Goal: Information Seeking & Learning: Learn about a topic

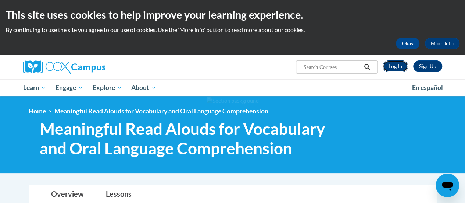
click at [398, 67] on link "Log In" at bounding box center [395, 66] width 25 height 12
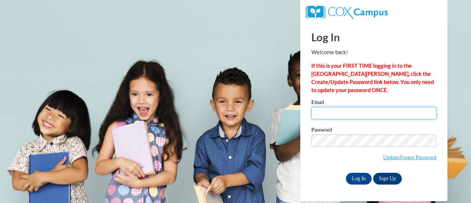
click at [340, 112] on input "Email" at bounding box center [373, 113] width 125 height 13
type input "braun@northwestlutheran.org"
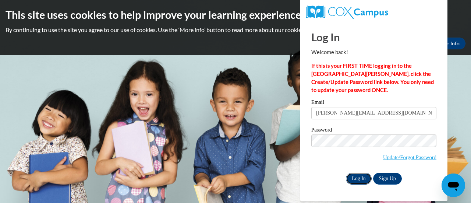
click at [359, 177] on input "Log In" at bounding box center [359, 179] width 26 height 12
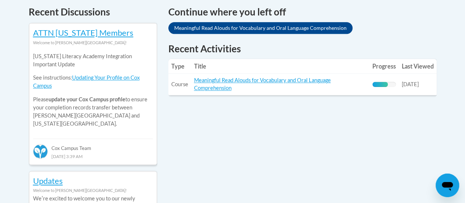
scroll to position [328, 0]
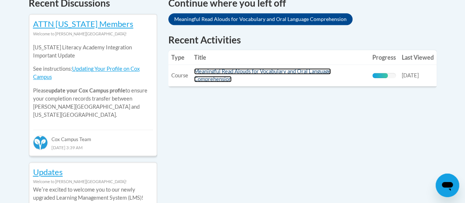
click at [223, 78] on link "Meaningful Read Alouds for Vocabulary and Oral Language Comprehension" at bounding box center [262, 75] width 137 height 14
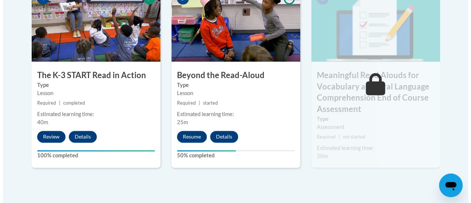
scroll to position [492, 0]
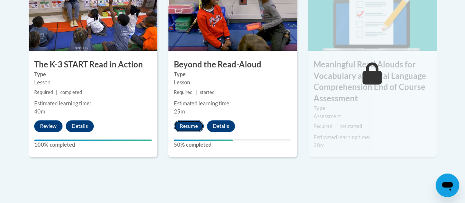
click at [180, 127] on button "Resume" at bounding box center [189, 126] width 30 height 12
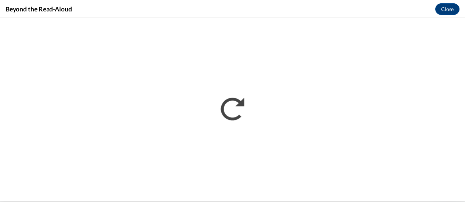
scroll to position [0, 0]
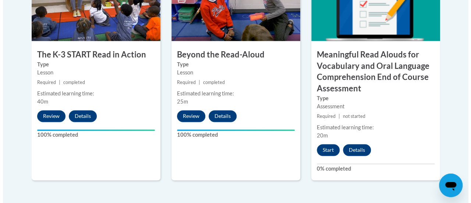
scroll to position [510, 0]
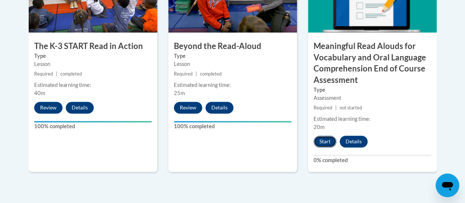
click at [325, 140] on button "Start" at bounding box center [325, 141] width 23 height 12
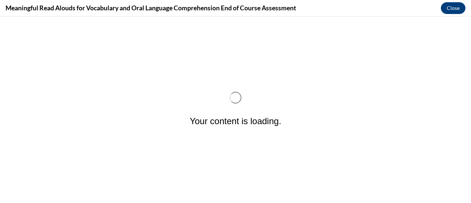
scroll to position [0, 0]
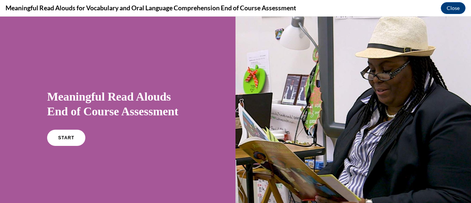
click at [272, 150] on div at bounding box center [352, 118] width 235 height 202
click at [60, 142] on link "START" at bounding box center [66, 137] width 40 height 17
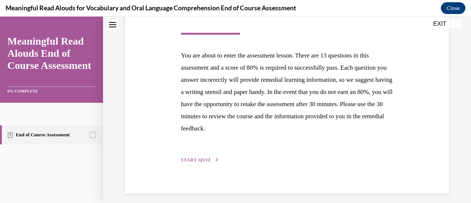
scroll to position [135, 0]
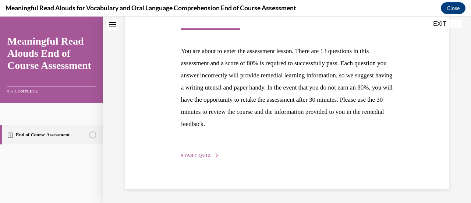
click at [190, 150] on div "Step 1 of 1 End of Course Assessment You are about to enter the assessment less…" at bounding box center [286, 64] width 223 height 192
click at [189, 154] on span "START QUIZ" at bounding box center [196, 155] width 30 height 5
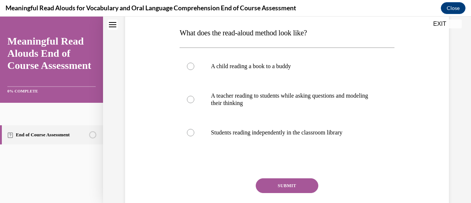
scroll to position [116, 0]
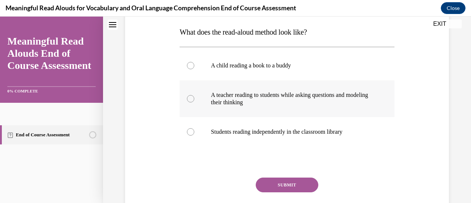
click at [191, 100] on div at bounding box center [190, 98] width 7 height 7
click at [191, 100] on input "A teacher reading to students while asking questions and modeling their thinking" at bounding box center [190, 98] width 7 height 7
radio input "true"
click at [273, 181] on button "SUBMIT" at bounding box center [287, 184] width 63 height 15
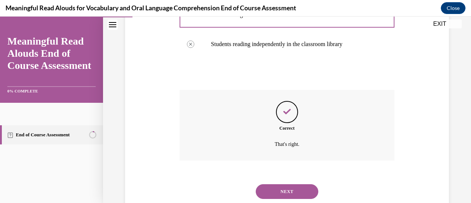
scroll to position [224, 0]
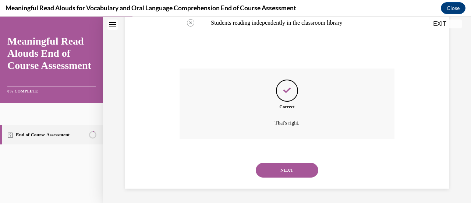
click at [272, 173] on button "NEXT" at bounding box center [287, 170] width 63 height 15
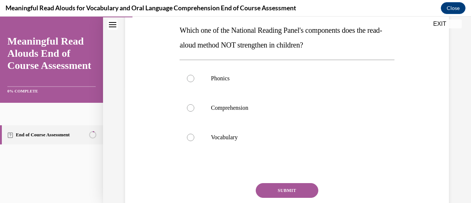
scroll to position [118, 0]
click at [191, 81] on div at bounding box center [190, 77] width 7 height 7
click at [191, 81] on input "Phonics" at bounding box center [190, 77] width 7 height 7
radio input "true"
click at [269, 187] on button "SUBMIT" at bounding box center [287, 189] width 63 height 15
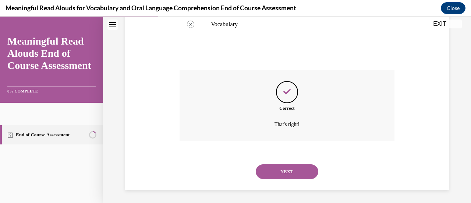
scroll to position [232, 0]
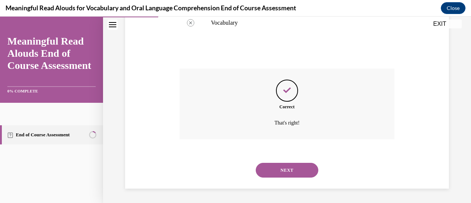
click at [277, 172] on button "NEXT" at bounding box center [287, 170] width 63 height 15
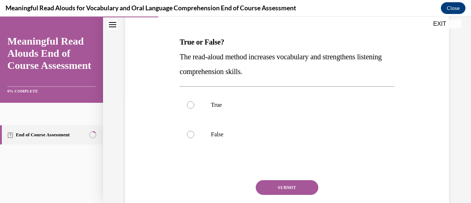
scroll to position [106, 0]
click at [194, 104] on label "True" at bounding box center [287, 104] width 214 height 29
click at [194, 104] on input "True" at bounding box center [190, 104] width 7 height 7
radio input "true"
click at [280, 185] on button "SUBMIT" at bounding box center [287, 187] width 63 height 15
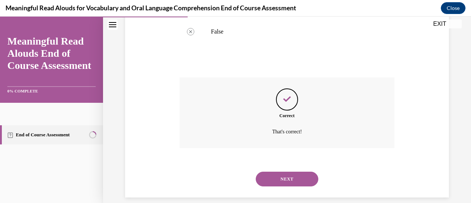
scroll to position [217, 0]
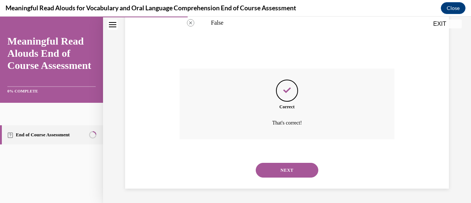
click at [285, 170] on button "NEXT" at bounding box center [287, 170] width 63 height 15
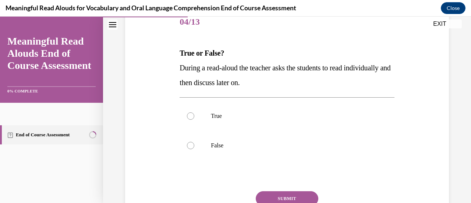
scroll to position [102, 0]
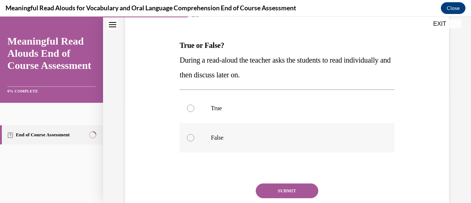
click at [199, 138] on label "False" at bounding box center [287, 137] width 214 height 29
click at [194, 138] on input "False" at bounding box center [190, 137] width 7 height 7
radio input "true"
click at [273, 189] on button "SUBMIT" at bounding box center [287, 190] width 63 height 15
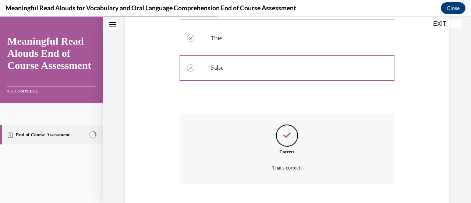
scroll to position [217, 0]
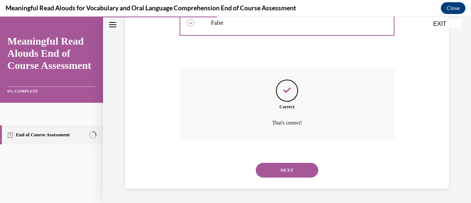
click at [279, 167] on button "NEXT" at bounding box center [287, 170] width 63 height 15
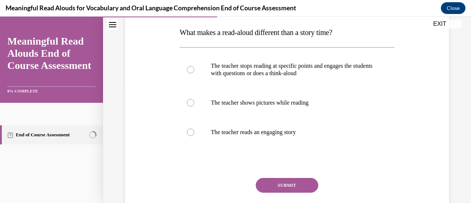
scroll to position [117, 0]
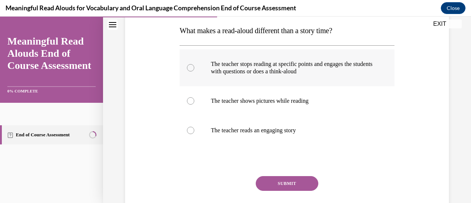
click at [237, 68] on p "The teacher stops reading at specific points and engages the students with ques…" at bounding box center [293, 67] width 165 height 15
click at [194, 68] on input "The teacher stops reading at specific points and engages the students with ques…" at bounding box center [190, 67] width 7 height 7
radio input "true"
click at [280, 177] on button "SUBMIT" at bounding box center [287, 183] width 63 height 15
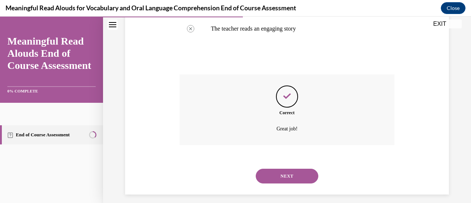
scroll to position [224, 0]
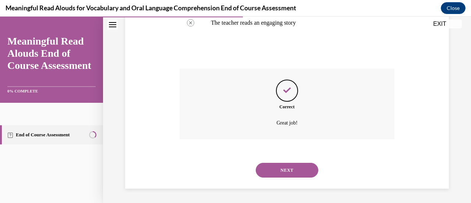
click at [279, 166] on button "NEXT" at bounding box center [287, 170] width 63 height 15
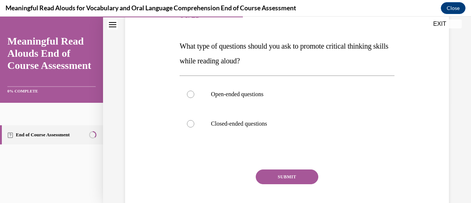
scroll to position [106, 0]
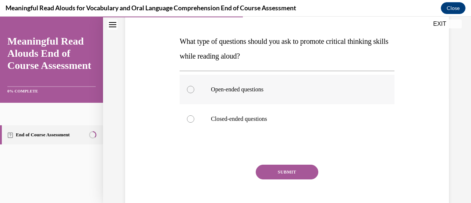
click at [217, 92] on p "Open-ended questions" at bounding box center [293, 89] width 165 height 7
click at [194, 92] on input "Open-ended questions" at bounding box center [190, 89] width 7 height 7
radio input "true"
click at [279, 174] on button "SUBMIT" at bounding box center [287, 171] width 63 height 15
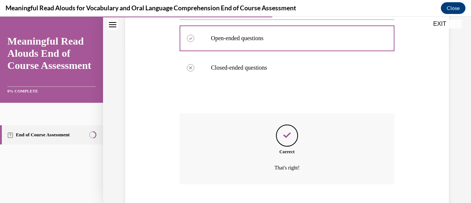
scroll to position [202, 0]
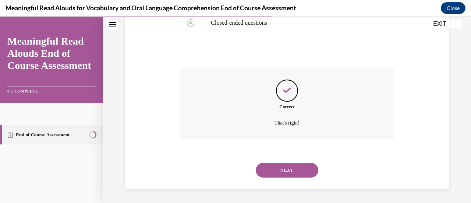
click at [283, 169] on button "NEXT" at bounding box center [287, 170] width 63 height 15
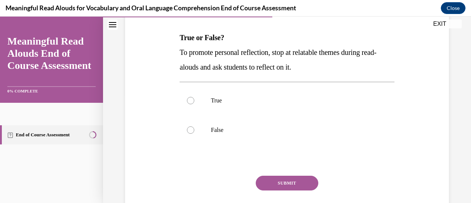
scroll to position [110, 0]
click at [252, 98] on p "True" at bounding box center [293, 99] width 165 height 7
click at [194, 98] on input "True" at bounding box center [190, 99] width 7 height 7
radio input "true"
click at [272, 184] on button "SUBMIT" at bounding box center [287, 182] width 63 height 15
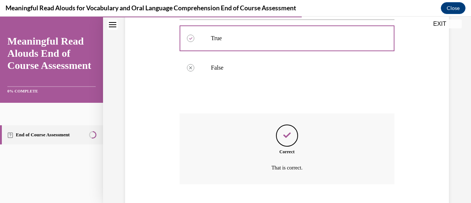
scroll to position [217, 0]
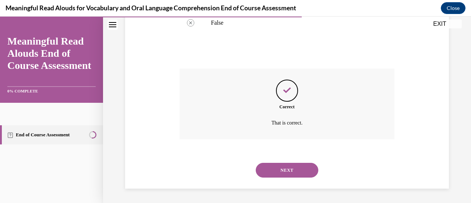
click at [278, 171] on button "NEXT" at bounding box center [287, 170] width 63 height 15
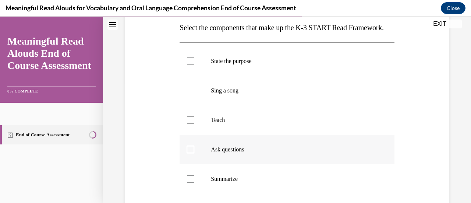
scroll to position [120, 0]
click at [187, 124] on div at bounding box center [190, 120] width 7 height 7
click at [187, 124] on input "Teach" at bounding box center [190, 120] width 7 height 7
checkbox input "true"
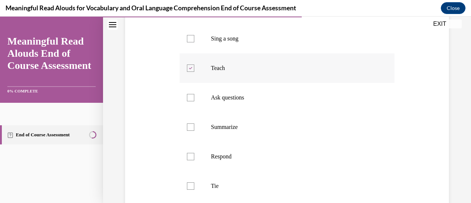
scroll to position [174, 0]
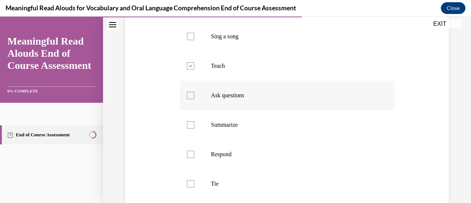
click at [188, 99] on div at bounding box center [190, 95] width 7 height 7
click at [188, 99] on input "Ask questions" at bounding box center [190, 95] width 7 height 7
checkbox input "true"
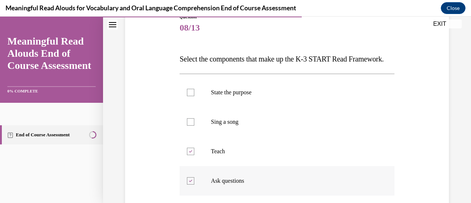
scroll to position [88, 0]
click at [189, 96] on div at bounding box center [190, 92] width 7 height 7
click at [189, 96] on input "State the purpose" at bounding box center [190, 92] width 7 height 7
checkbox input "true"
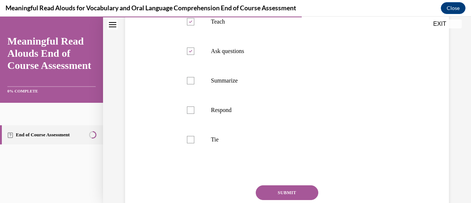
scroll to position [219, 0]
click at [190, 113] on div at bounding box center [190, 109] width 7 height 7
click at [190, 113] on input "Respond" at bounding box center [190, 109] width 7 height 7
checkbox input "true"
click at [190, 143] on div at bounding box center [190, 138] width 7 height 7
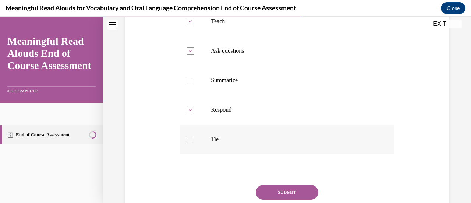
click at [190, 143] on input "Tie" at bounding box center [190, 138] width 7 height 7
checkbox input "true"
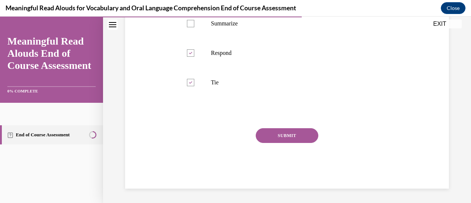
click at [277, 143] on button "SUBMIT" at bounding box center [287, 135] width 63 height 15
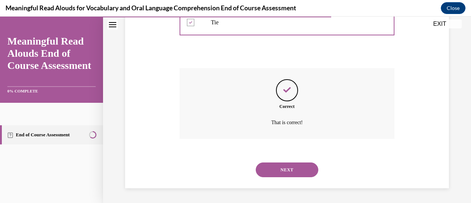
scroll to position [343, 0]
click at [279, 172] on button "NEXT" at bounding box center [287, 169] width 63 height 15
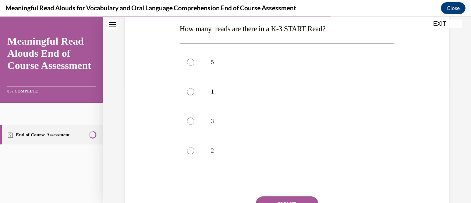
scroll to position [121, 0]
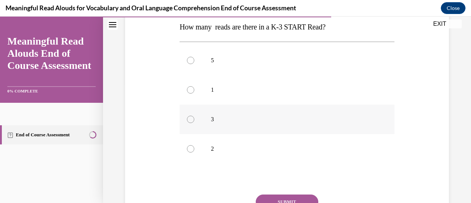
click at [191, 122] on div at bounding box center [190, 119] width 7 height 7
click at [191, 122] on input "3" at bounding box center [190, 119] width 7 height 7
radio input "true"
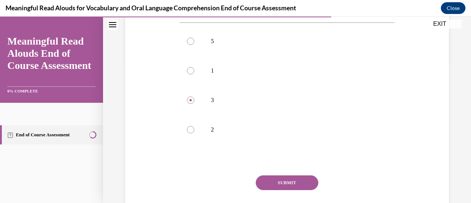
click at [273, 185] on button "SUBMIT" at bounding box center [287, 182] width 63 height 15
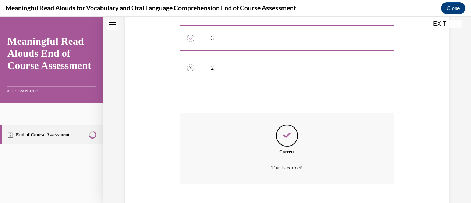
scroll to position [247, 0]
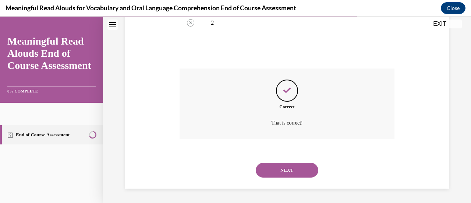
click at [274, 165] on button "NEXT" at bounding box center [287, 170] width 63 height 15
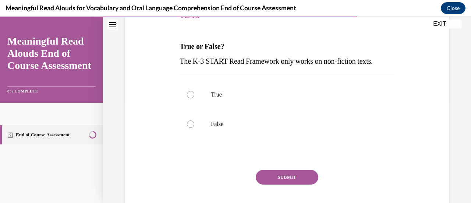
scroll to position [102, 0]
click at [203, 124] on label "False" at bounding box center [287, 123] width 214 height 29
click at [194, 124] on input "False" at bounding box center [190, 123] width 7 height 7
radio input "true"
click at [284, 175] on button "SUBMIT" at bounding box center [287, 176] width 63 height 15
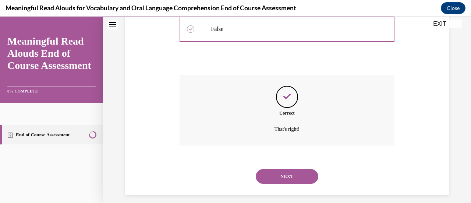
scroll to position [202, 0]
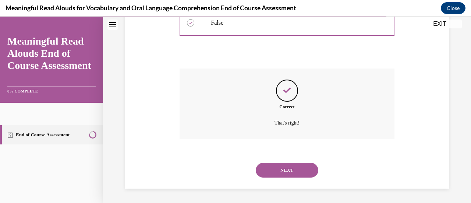
click at [280, 173] on button "NEXT" at bounding box center [287, 170] width 63 height 15
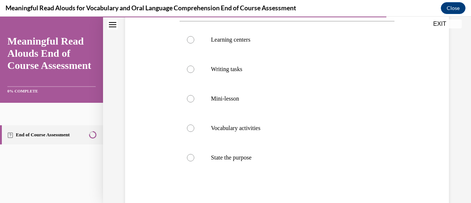
scroll to position [143, 0]
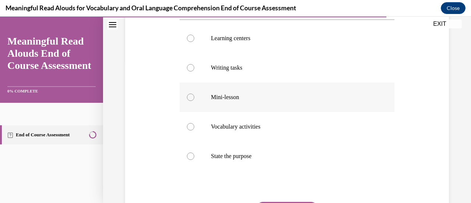
click at [195, 100] on label "Mini-lesson" at bounding box center [287, 96] width 214 height 29
click at [194, 100] on input "Mini-lesson" at bounding box center [190, 96] width 7 height 7
radio input "true"
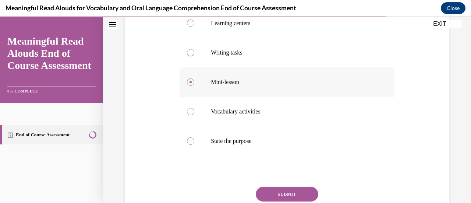
scroll to position [160, 0]
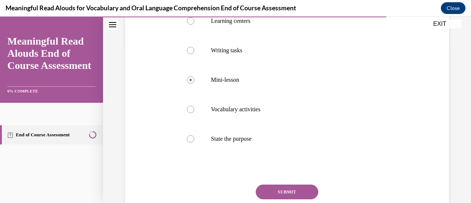
click at [272, 189] on button "SUBMIT" at bounding box center [287, 191] width 63 height 15
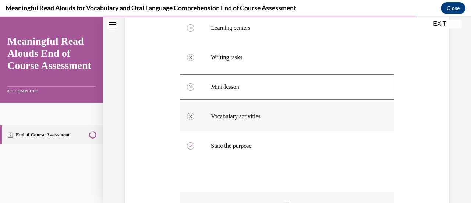
scroll to position [276, 0]
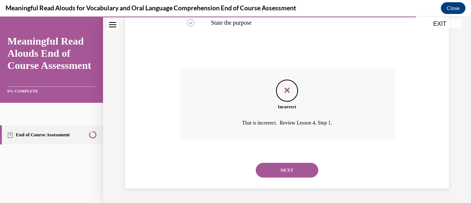
click at [272, 173] on button "NEXT" at bounding box center [287, 170] width 63 height 15
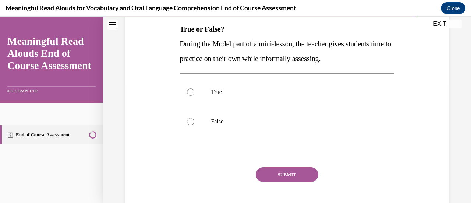
scroll to position [119, 0]
click at [191, 121] on div at bounding box center [190, 120] width 7 height 7
click at [191, 121] on input "False" at bounding box center [190, 120] width 7 height 7
radio input "true"
click at [274, 174] on button "SUBMIT" at bounding box center [287, 174] width 63 height 15
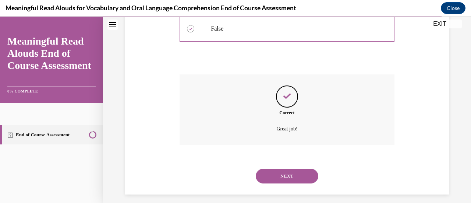
scroll to position [217, 0]
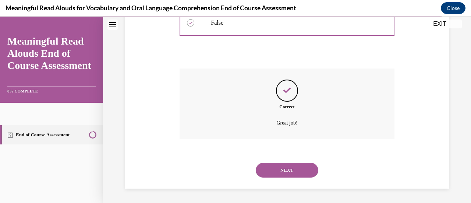
click at [275, 166] on button "NEXT" at bounding box center [287, 170] width 63 height 15
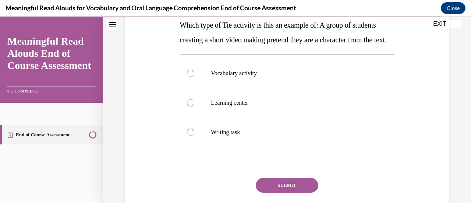
scroll to position [123, 0]
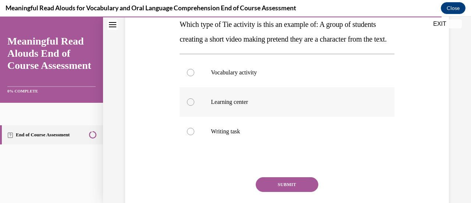
click at [238, 106] on p "Learning center" at bounding box center [293, 101] width 165 height 7
click at [194, 106] on input "Learning center" at bounding box center [190, 101] width 7 height 7
radio input "true"
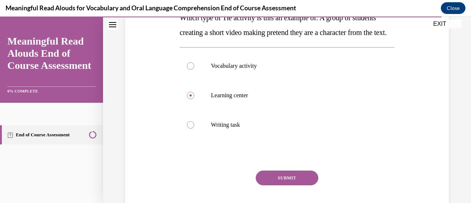
click at [281, 185] on button "SUBMIT" at bounding box center [287, 177] width 63 height 15
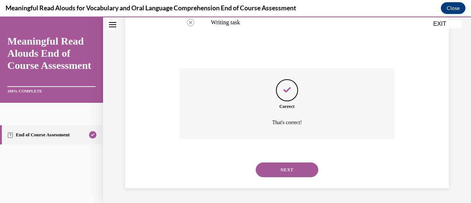
scroll to position [247, 0]
click at [279, 167] on button "NEXT" at bounding box center [287, 169] width 63 height 15
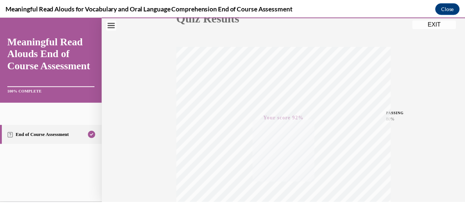
scroll to position [96, 0]
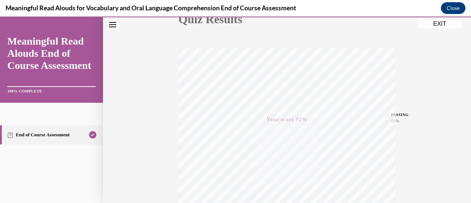
click at [436, 24] on button "EXIT" at bounding box center [440, 23] width 44 height 9
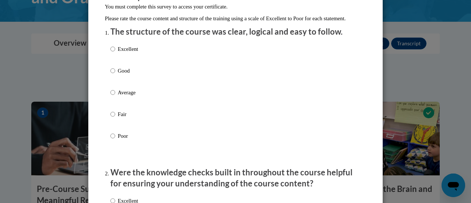
scroll to position [83, 0]
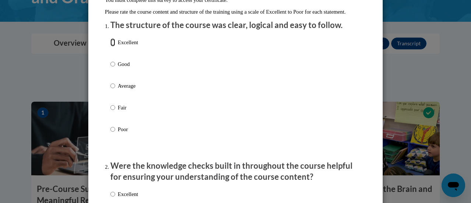
click at [111, 46] on input "Excellent" at bounding box center [112, 42] width 5 height 8
radio input "true"
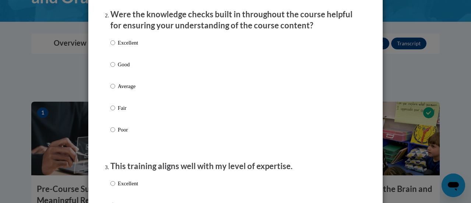
scroll to position [242, 0]
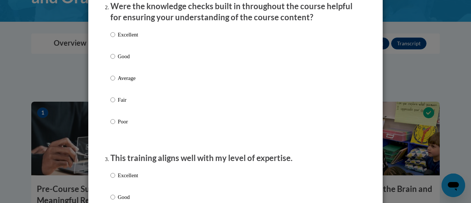
click at [114, 43] on label "Excellent" at bounding box center [124, 41] width 28 height 20
click at [114, 39] on input "Excellent" at bounding box center [112, 35] width 5 height 8
radio input "true"
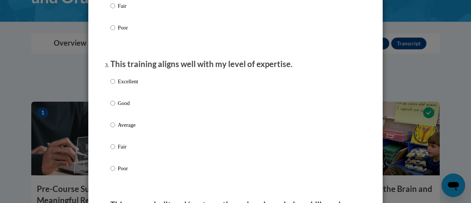
scroll to position [355, 0]
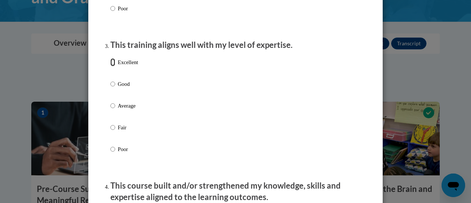
click at [110, 66] on input "Excellent" at bounding box center [112, 62] width 5 height 8
radio input "true"
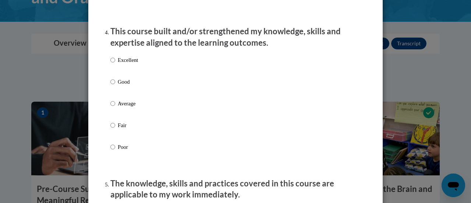
scroll to position [510, 0]
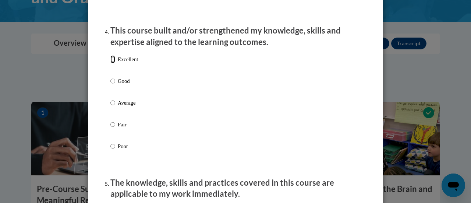
click at [112, 63] on input "Excellent" at bounding box center [112, 59] width 5 height 8
radio input "true"
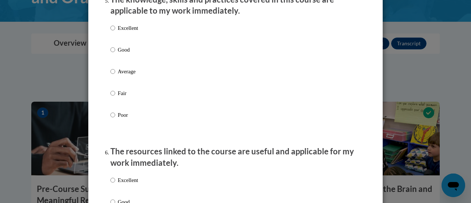
scroll to position [698, 0]
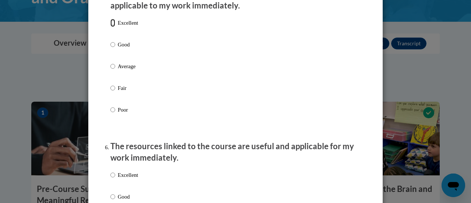
click at [110, 27] on input "Excellent" at bounding box center [112, 23] width 5 height 8
radio input "true"
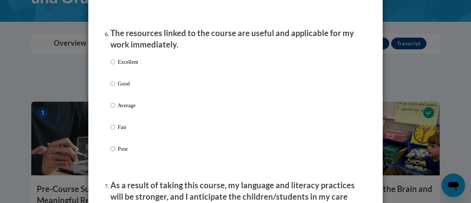
scroll to position [812, 0]
click at [112, 65] on input "Excellent" at bounding box center [112, 61] width 5 height 8
radio input "true"
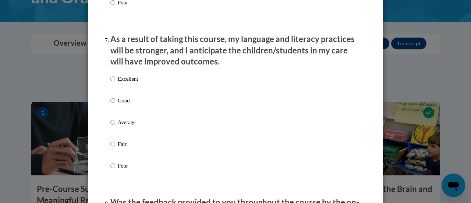
scroll to position [959, 0]
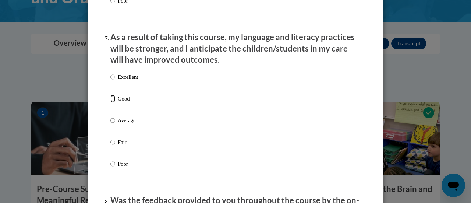
click at [111, 103] on input "Good" at bounding box center [112, 99] width 5 height 8
radio input "true"
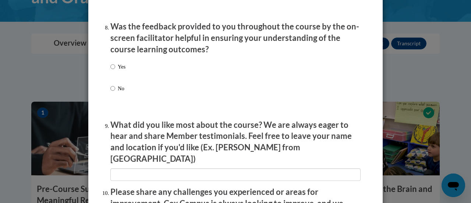
scroll to position [1132, 0]
click at [110, 71] on input "Yes" at bounding box center [112, 67] width 5 height 8
radio input "true"
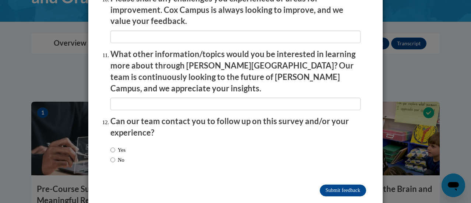
scroll to position [1327, 0]
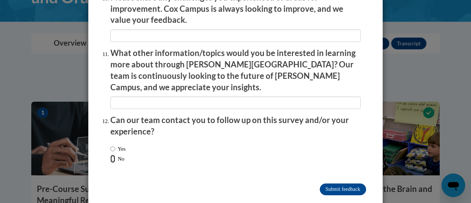
click at [110, 155] on input "No" at bounding box center [112, 159] width 5 height 8
radio input "true"
click at [320, 183] on input "Submit feedback" at bounding box center [343, 189] width 46 height 12
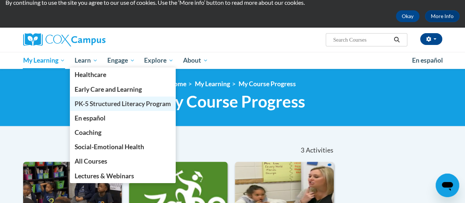
scroll to position [28, 0]
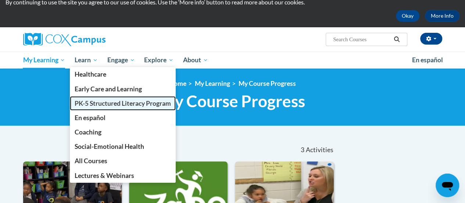
click at [123, 103] on span "PK-5 Structured Literacy Program" at bounding box center [123, 103] width 96 height 8
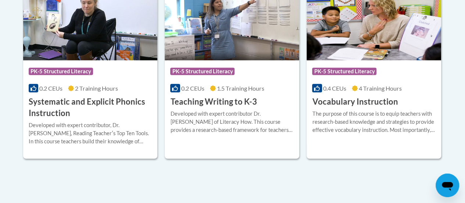
scroll to position [914, 0]
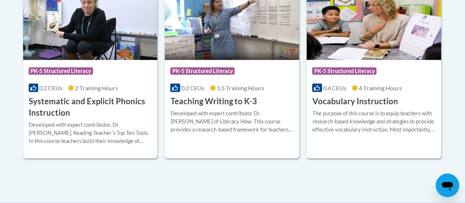
click at [236, 42] on img at bounding box center [232, 22] width 135 height 75
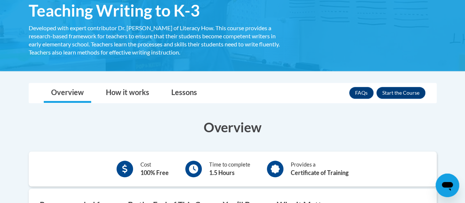
scroll to position [134, 0]
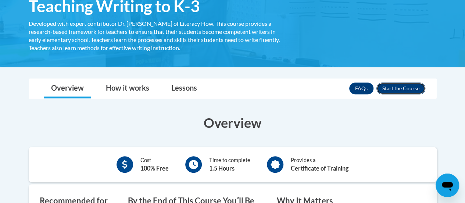
click at [400, 89] on button "Enroll" at bounding box center [401, 88] width 49 height 12
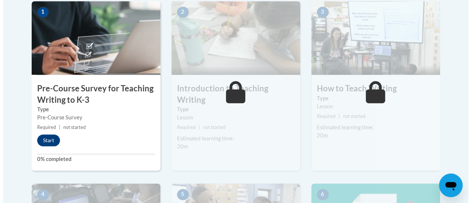
scroll to position [247, 0]
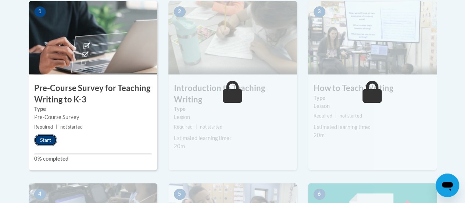
click at [43, 137] on button "Start" at bounding box center [45, 140] width 23 height 12
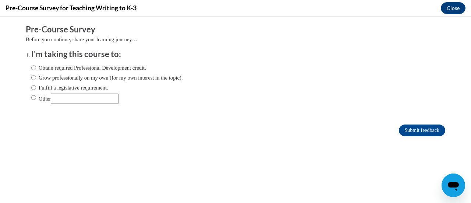
scroll to position [0, 0]
click at [31, 71] on input "Obtain required Professional Development credit." at bounding box center [33, 68] width 5 height 8
radio input "true"
click at [31, 87] on input "Fulfill a legislative requirement." at bounding box center [33, 88] width 5 height 8
radio input "true"
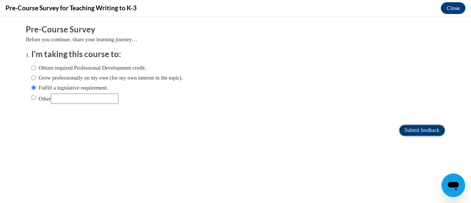
click at [402, 131] on input "Submit feedback" at bounding box center [422, 130] width 46 height 12
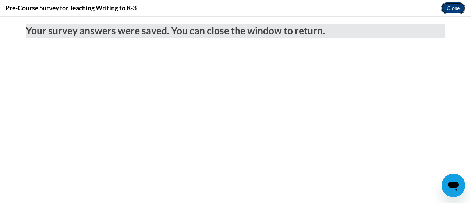
click at [455, 8] on button "Close" at bounding box center [453, 8] width 25 height 12
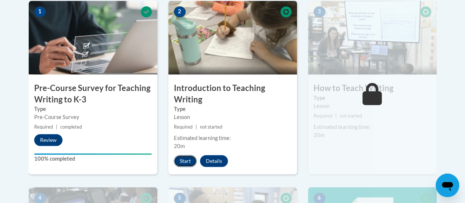
click at [186, 162] on button "Start" at bounding box center [185, 161] width 23 height 12
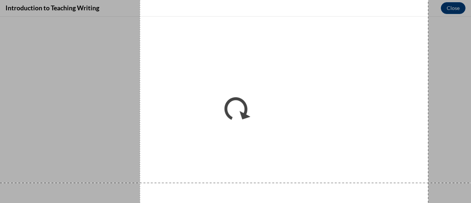
scroll to position [575, 0]
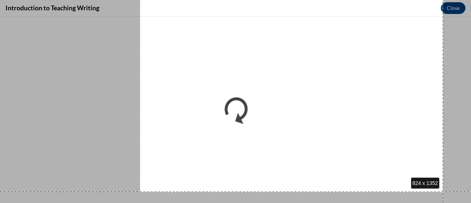
drag, startPoint x: 140, startPoint y: 23, endPoint x: 443, endPoint y: 175, distance: 339.3
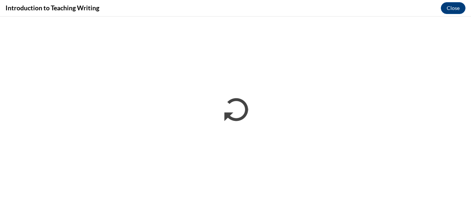
scroll to position [247, 0]
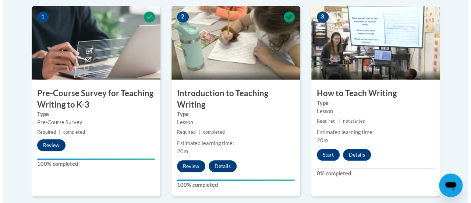
scroll to position [249, 0]
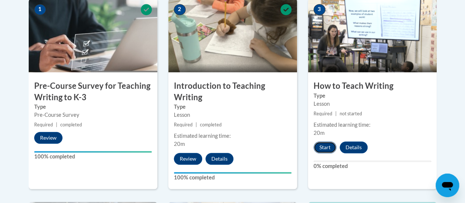
click at [327, 145] on button "Start" at bounding box center [325, 147] width 23 height 12
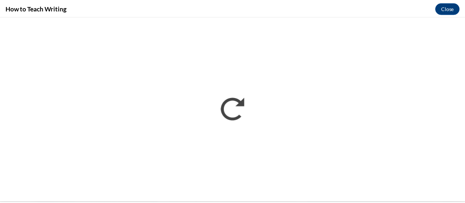
scroll to position [0, 0]
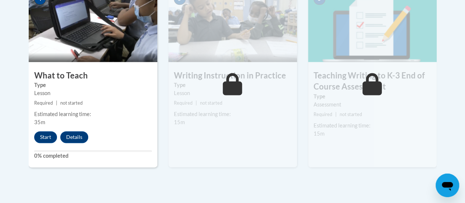
scroll to position [421, 0]
